Goal: Information Seeking & Learning: Learn about a topic

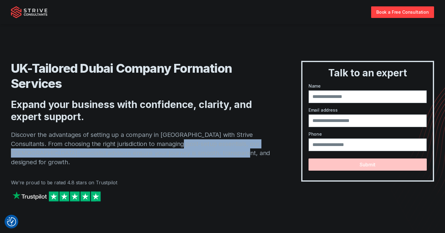
drag, startPoint x: 209, startPoint y: 154, endPoint x: 157, endPoint y: 140, distance: 54.3
click at [167, 143] on p "Discover the advantages of setting up a company in [GEOGRAPHIC_DATA] with Striv…" at bounding box center [144, 148] width 266 height 37
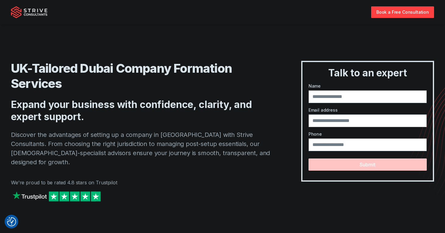
drag, startPoint x: 117, startPoint y: 127, endPoint x: 109, endPoint y: 126, distance: 8.0
click at [110, 126] on div "UK-Tailored Dubai Company Formation Services Expand your business with confiden…" at bounding box center [144, 138] width 266 height 154
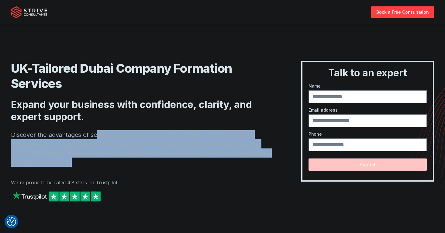
drag, startPoint x: 214, startPoint y: 162, endPoint x: 96, endPoint y: 132, distance: 121.4
click at [96, 132] on div "UK-Tailored Dubai Company Formation Services Expand your business with confiden…" at bounding box center [144, 138] width 266 height 154
click at [170, 151] on p "Discover the advantages of setting up a company in Dubai with Strive Consultant…" at bounding box center [144, 148] width 266 height 37
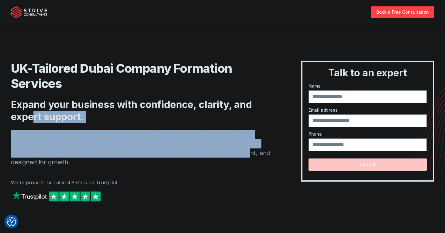
drag, startPoint x: 232, startPoint y: 153, endPoint x: 32, endPoint y: 114, distance: 203.3
click at [32, 114] on div "UK-Tailored Dubai Company Formation Services Expand your business with confiden…" at bounding box center [144, 138] width 266 height 154
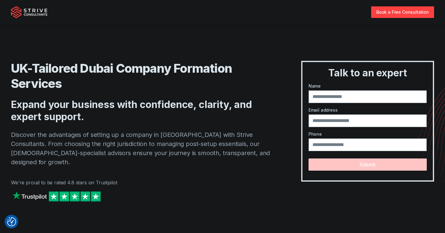
click at [81, 47] on div "UK-Tailored Dubai Company Formation Services Expand your business with confiden…" at bounding box center [222, 113] width 423 height 203
click at [39, 14] on img "Strive Consultants" at bounding box center [29, 12] width 37 height 12
click at [34, 15] on img "Strive Consultants" at bounding box center [29, 12] width 37 height 12
click at [30, 10] on img "Strive Consultants" at bounding box center [29, 12] width 37 height 12
click at [24, 9] on img "Strive Consultants" at bounding box center [29, 12] width 37 height 12
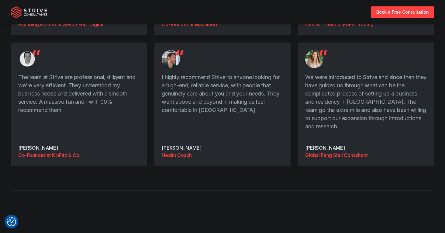
scroll to position [1357, 0]
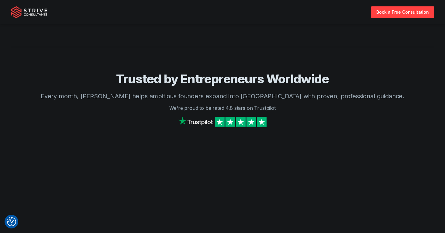
scroll to position [688, 0]
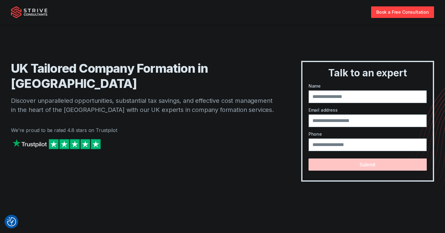
click at [49, 15] on div "Book a Free Consultation" at bounding box center [222, 12] width 423 height 24
click at [46, 13] on img "Strive Consultants" at bounding box center [29, 12] width 37 height 12
click at [51, 13] on div "Book a Free Consultation" at bounding box center [222, 12] width 423 height 24
click at [43, 12] on img "Strive Consultants" at bounding box center [29, 12] width 37 height 12
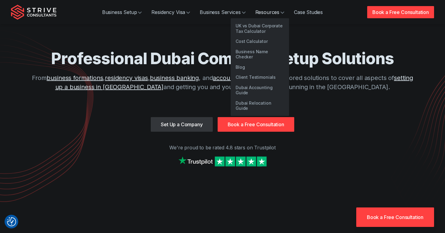
click at [274, 16] on link "Resources" at bounding box center [270, 12] width 39 height 12
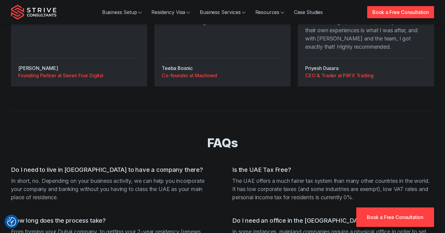
scroll to position [2383, 0]
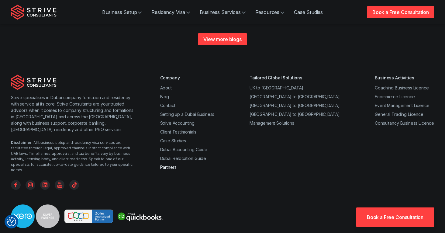
click at [170, 165] on link "Partners" at bounding box center [168, 167] width 16 height 5
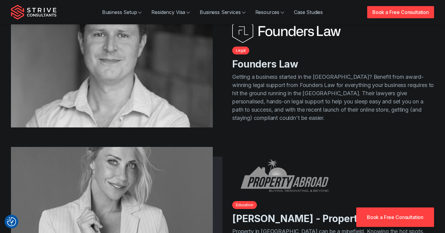
scroll to position [166, 0]
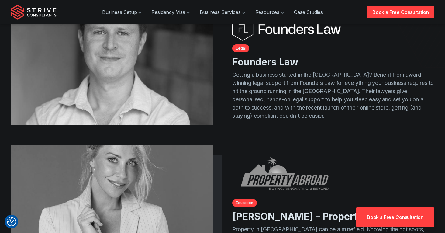
click at [175, 83] on img at bounding box center [112, 68] width 212 height 119
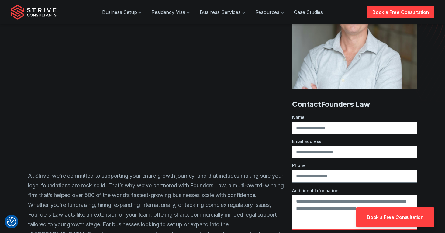
scroll to position [130, 0]
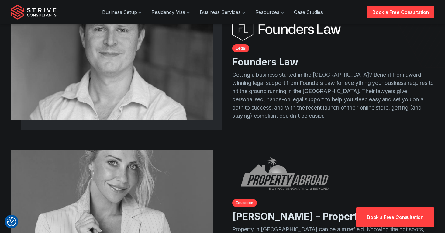
scroll to position [168, 0]
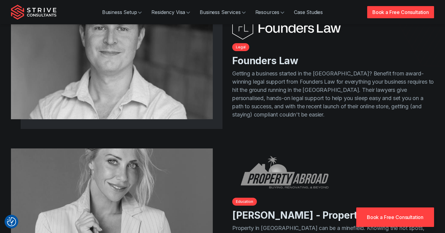
click at [136, 183] on img at bounding box center [112, 204] width 212 height 119
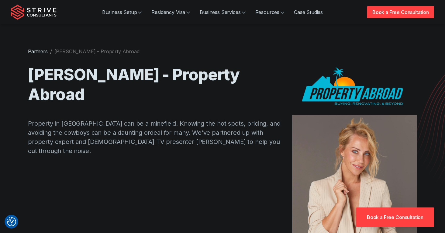
scroll to position [112, 0]
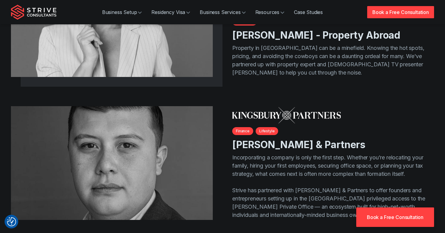
scroll to position [416, 0]
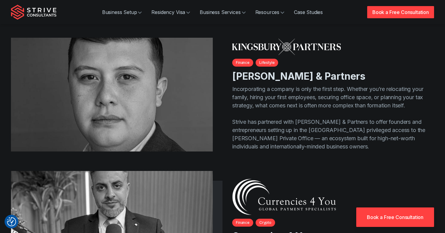
click at [133, 120] on img at bounding box center [112, 94] width 212 height 119
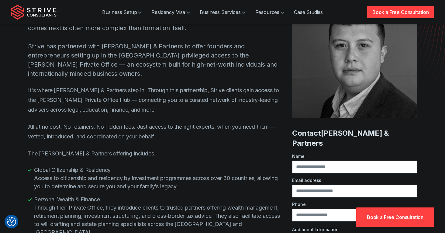
scroll to position [133, 0]
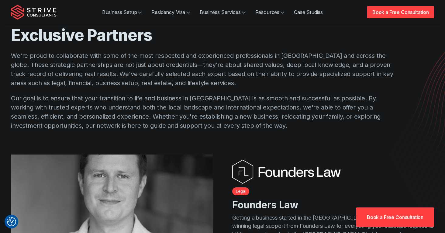
scroll to position [24, 0]
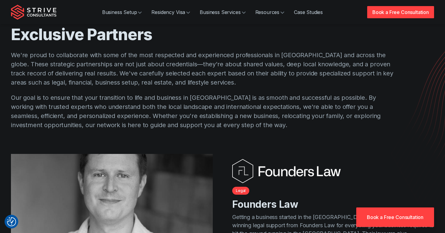
click at [103, 184] on img at bounding box center [112, 210] width 212 height 119
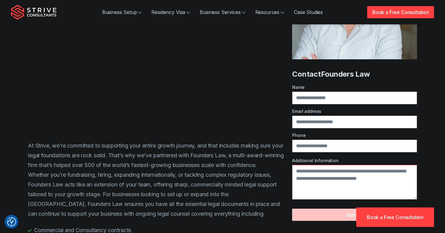
scroll to position [165, 0]
